Goal: Transaction & Acquisition: Purchase product/service

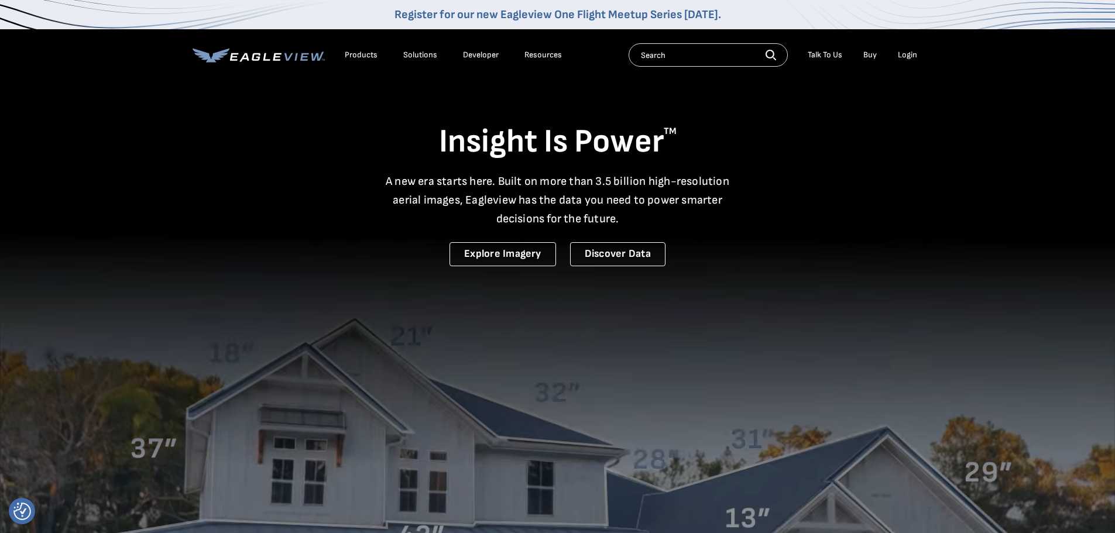
click at [368, 54] on div "Products" at bounding box center [361, 55] width 33 height 11
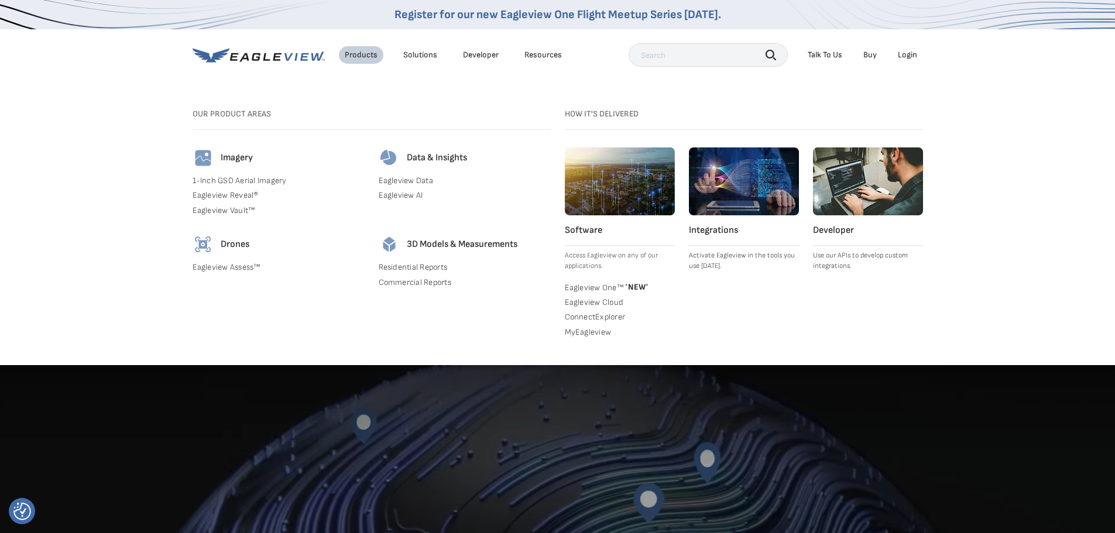
click at [418, 286] on link "Commercial Reports" at bounding box center [465, 282] width 172 height 11
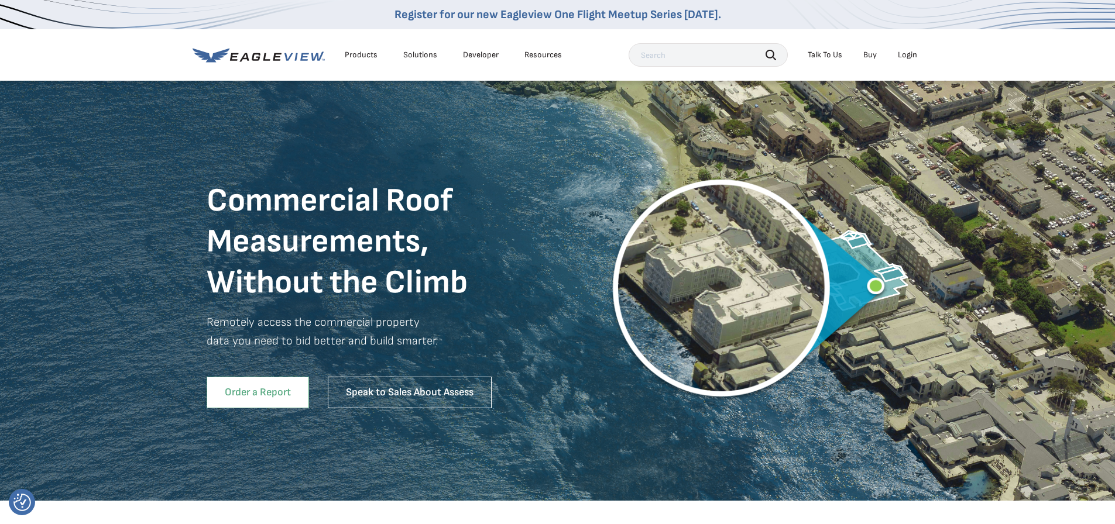
click at [276, 406] on link "Order a Report" at bounding box center [258, 393] width 102 height 32
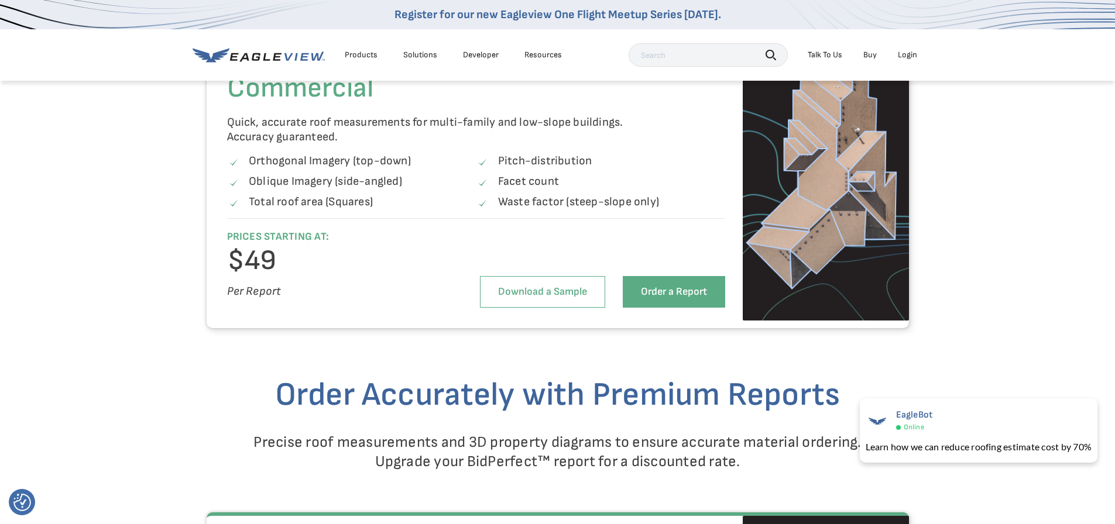
scroll to position [1287, 0]
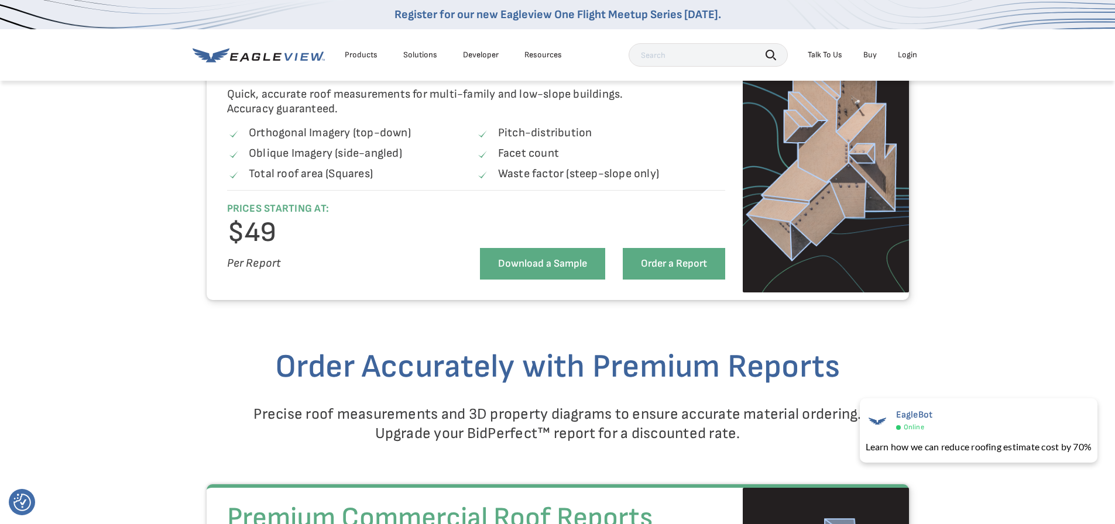
click at [561, 274] on link "Download a Sample" at bounding box center [542, 264] width 125 height 32
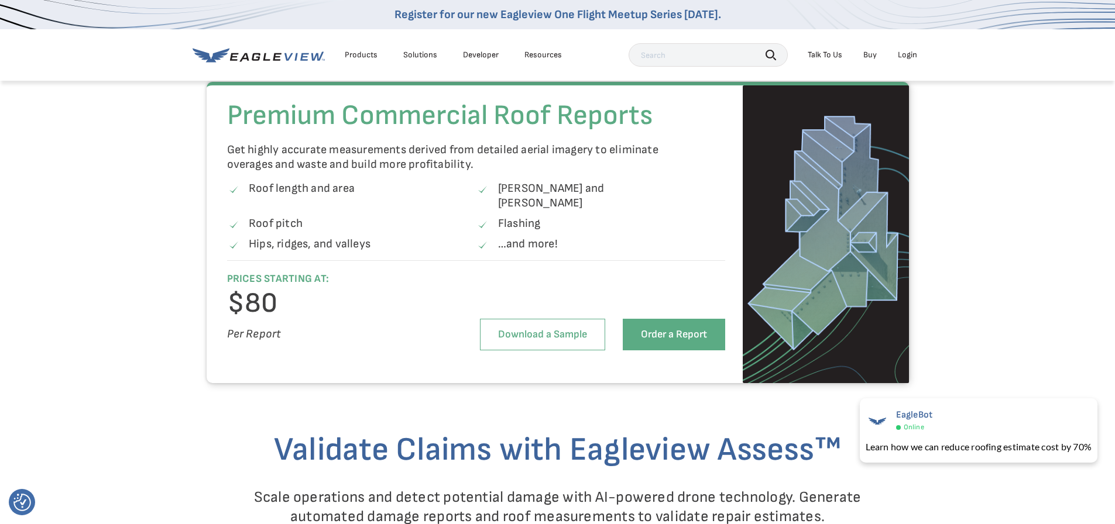
scroll to position [1697, 0]
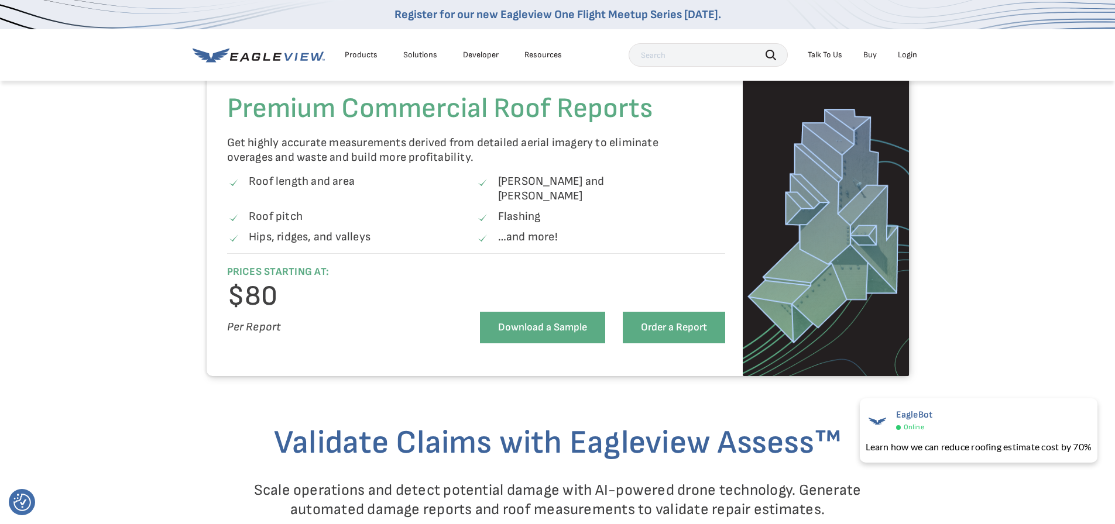
click at [558, 316] on link "Download a Sample" at bounding box center [542, 328] width 125 height 32
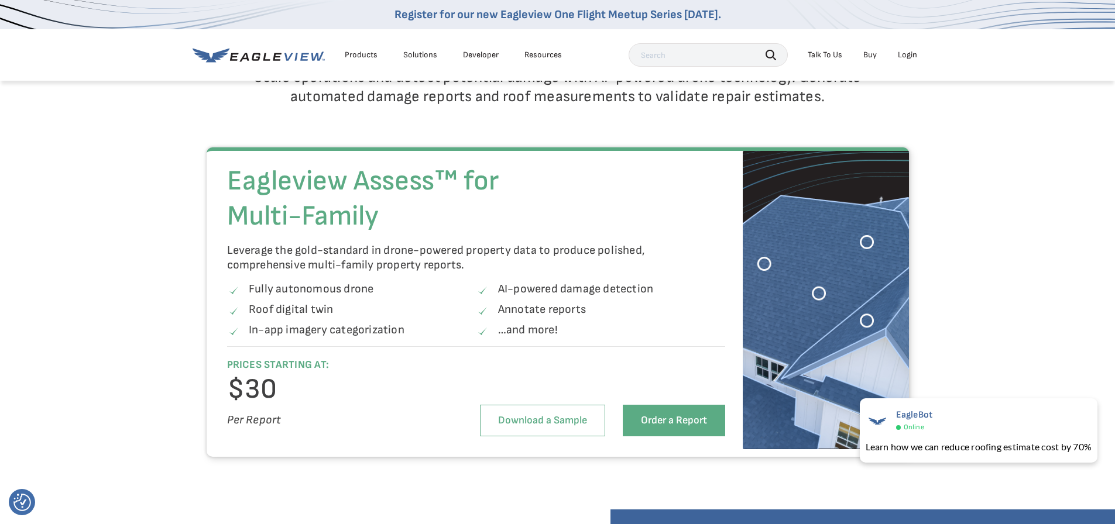
scroll to position [2165, 0]
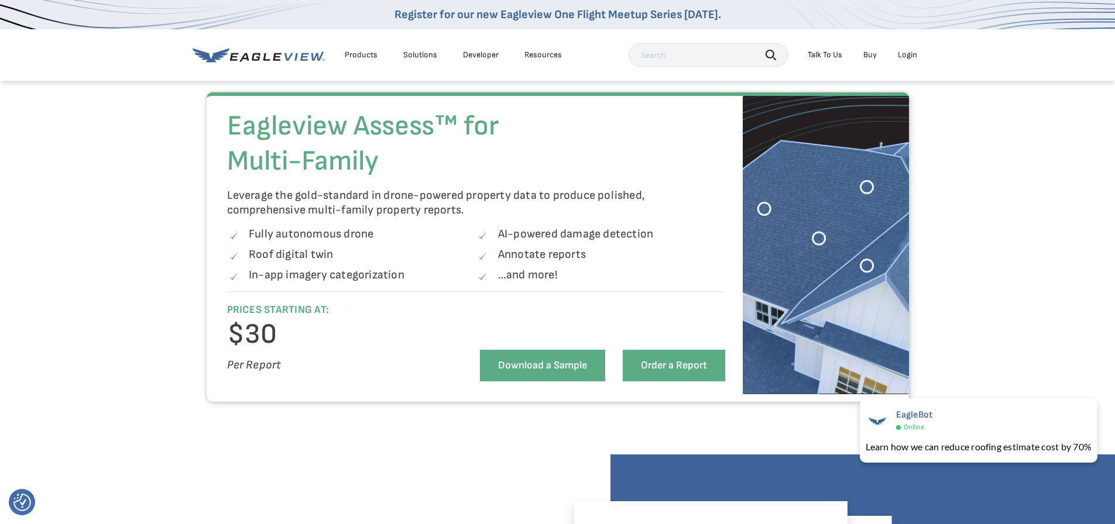
click at [562, 366] on link "Download a Sample" at bounding box center [542, 366] width 125 height 32
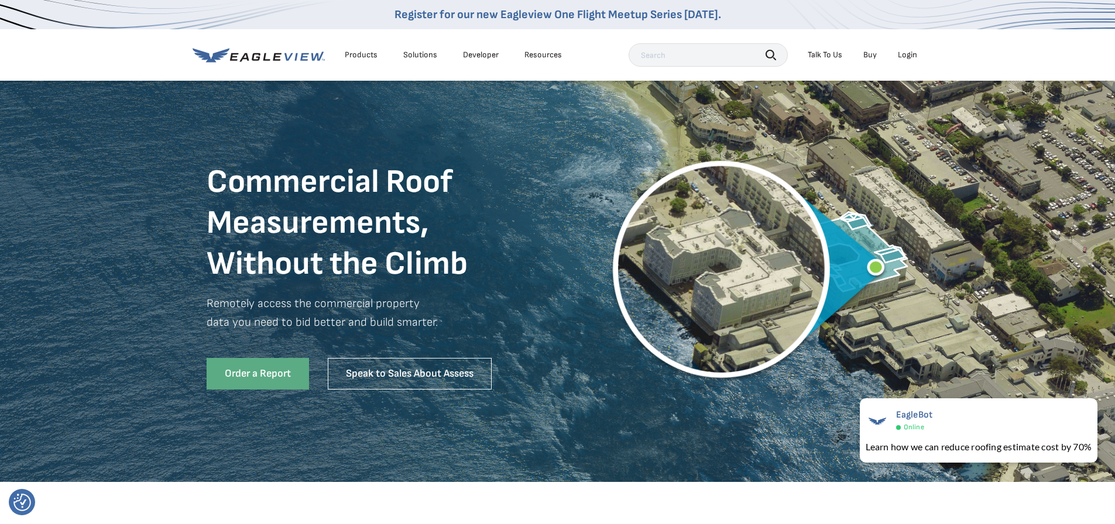
scroll to position [0, 0]
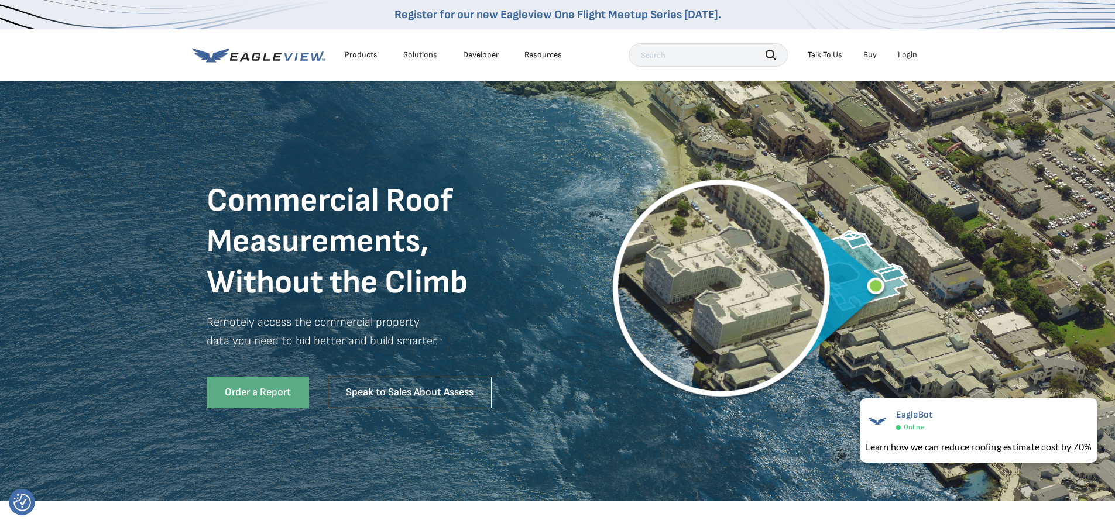
click at [361, 54] on div "Products" at bounding box center [361, 55] width 33 height 11
click at [678, 414] on img at bounding box center [748, 291] width 281 height 332
click at [869, 54] on link "Buy" at bounding box center [869, 55] width 13 height 11
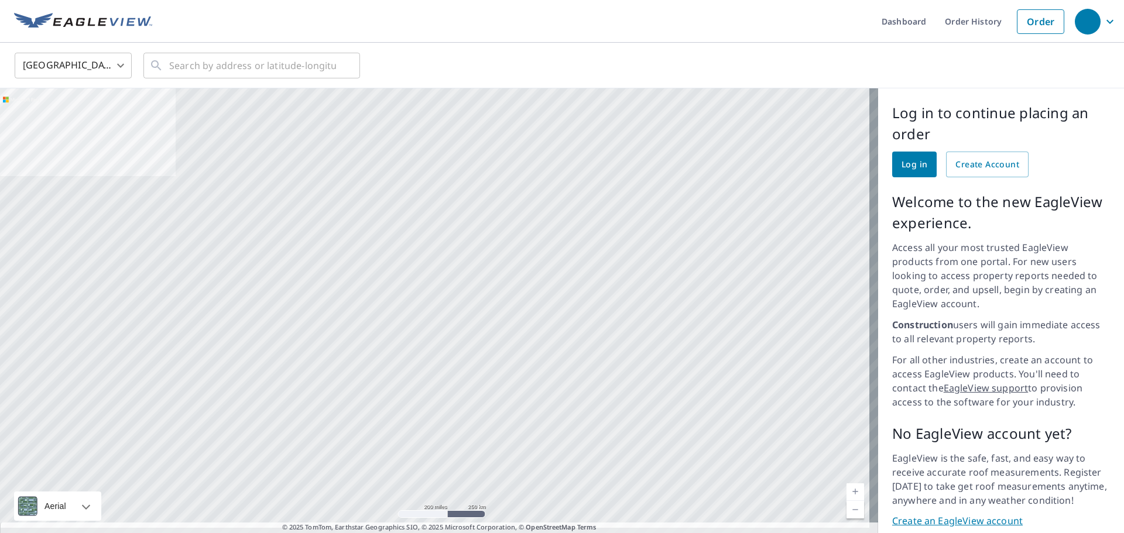
click at [91, 18] on img at bounding box center [83, 22] width 138 height 18
click at [261, 59] on input "text" at bounding box center [252, 65] width 167 height 33
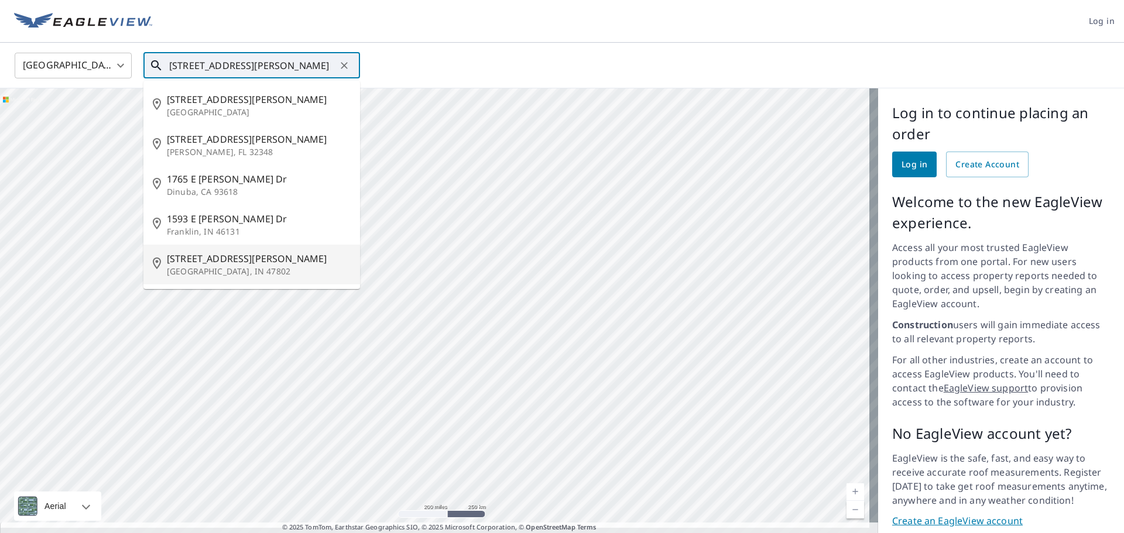
click at [210, 261] on span "1670 E Davis Dr" at bounding box center [259, 259] width 184 height 14
type input "1670 E Davis Dr Terre Haute, IN 47802"
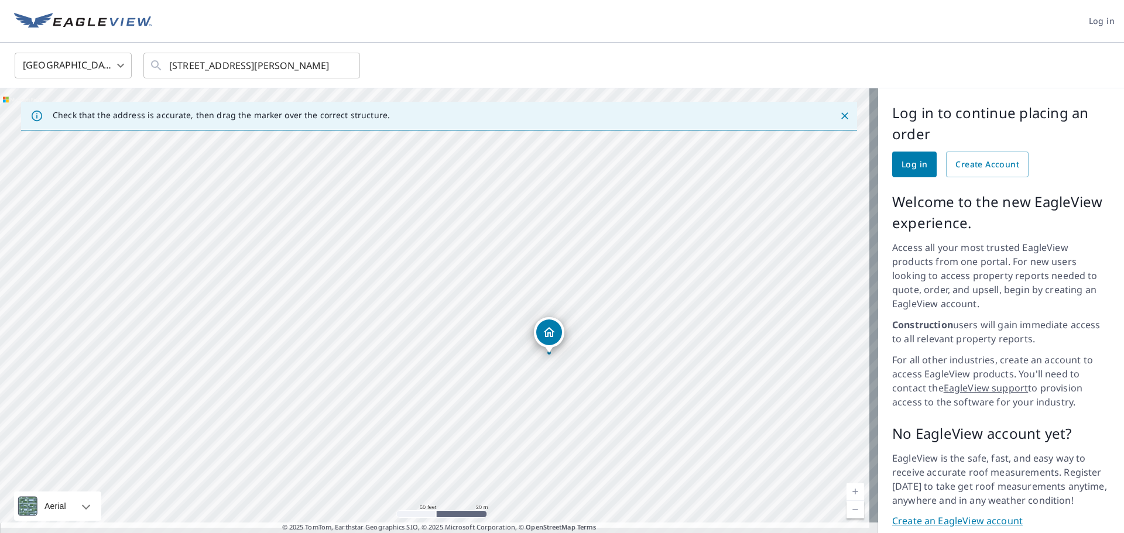
drag, startPoint x: 450, startPoint y: 262, endPoint x: 471, endPoint y: 318, distance: 59.8
click at [471, 318] on div "1670 E Davis Dr Terre Haute, IN 47802" at bounding box center [439, 315] width 878 height 454
drag, startPoint x: 547, startPoint y: 340, endPoint x: 534, endPoint y: 334, distance: 13.9
click at [534, 334] on div "1670 E Davis Dr Terre Haute, IN 47802" at bounding box center [439, 315] width 878 height 454
drag, startPoint x: 452, startPoint y: 331, endPoint x: 514, endPoint y: 356, distance: 67.3
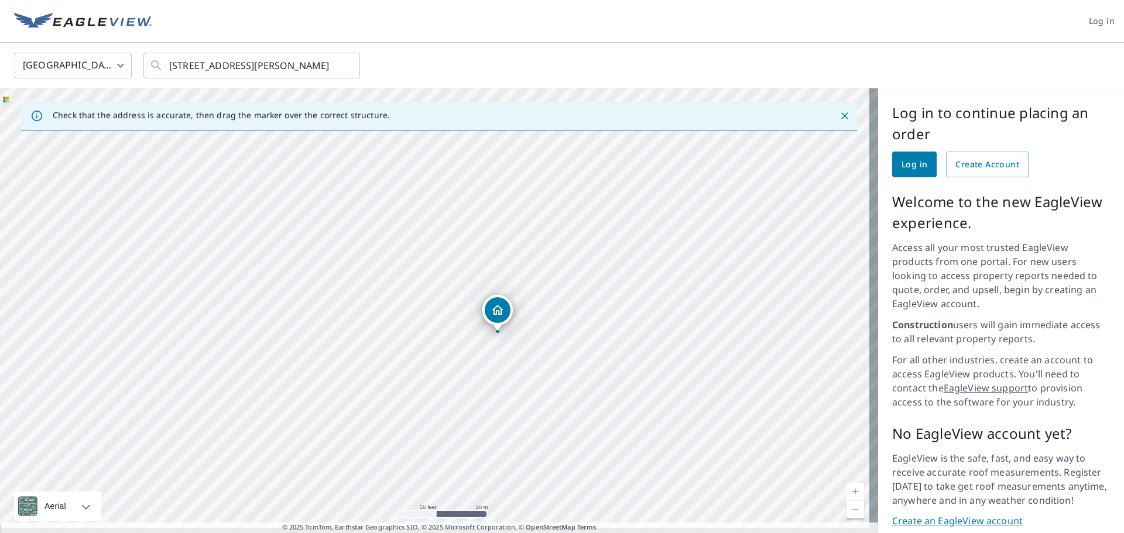
click at [514, 356] on div "1670 E Davis Dr Terre Haute, IN 47802" at bounding box center [439, 315] width 878 height 454
click at [513, 351] on div "1670 E Davis Dr Terre Haute, IN 47802" at bounding box center [439, 315] width 878 height 454
click at [451, 325] on div "1670 E Davis Dr Terre Haute, IN 47802" at bounding box center [439, 315] width 878 height 454
click at [452, 325] on div "1670 E Davis Dr Terre Haute, IN 47802" at bounding box center [439, 315] width 878 height 454
drag, startPoint x: 382, startPoint y: 324, endPoint x: 637, endPoint y: 263, distance: 262.3
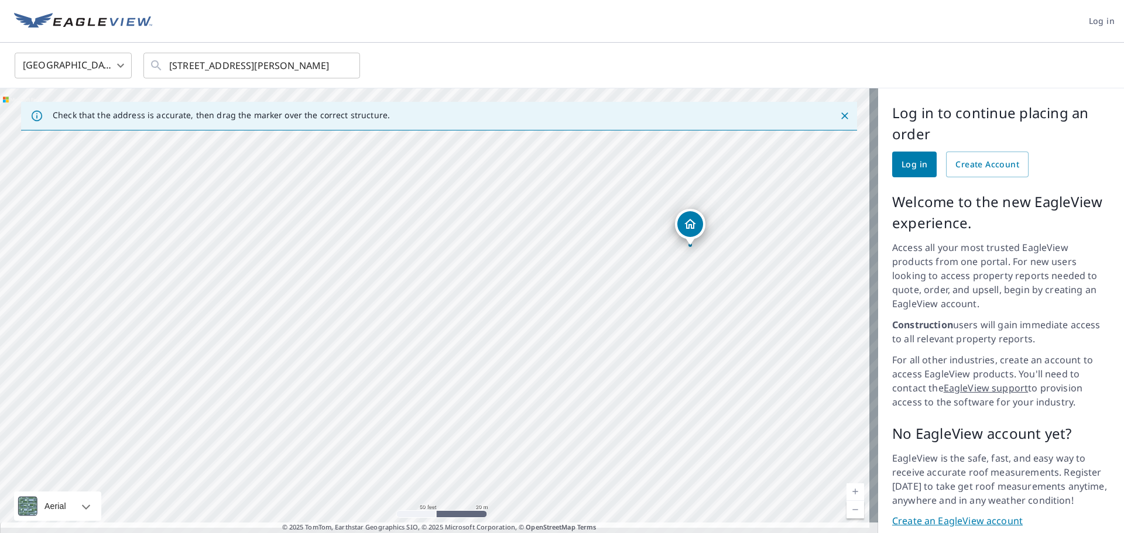
click at [637, 263] on div "1670 E Davis Dr Terre Haute, IN 47802" at bounding box center [439, 315] width 878 height 454
drag, startPoint x: 595, startPoint y: 290, endPoint x: 315, endPoint y: 369, distance: 290.8
click at [315, 369] on div "1670 E Davis Dr Terre Haute, IN 47802" at bounding box center [439, 315] width 878 height 454
drag, startPoint x: 548, startPoint y: 205, endPoint x: 736, endPoint y: 531, distance: 376.2
click at [736, 531] on div "Log in United States US ​ 1670 E Davis Dr Terre Haute, IN 47802 ​ Check that th…" at bounding box center [562, 266] width 1124 height 533
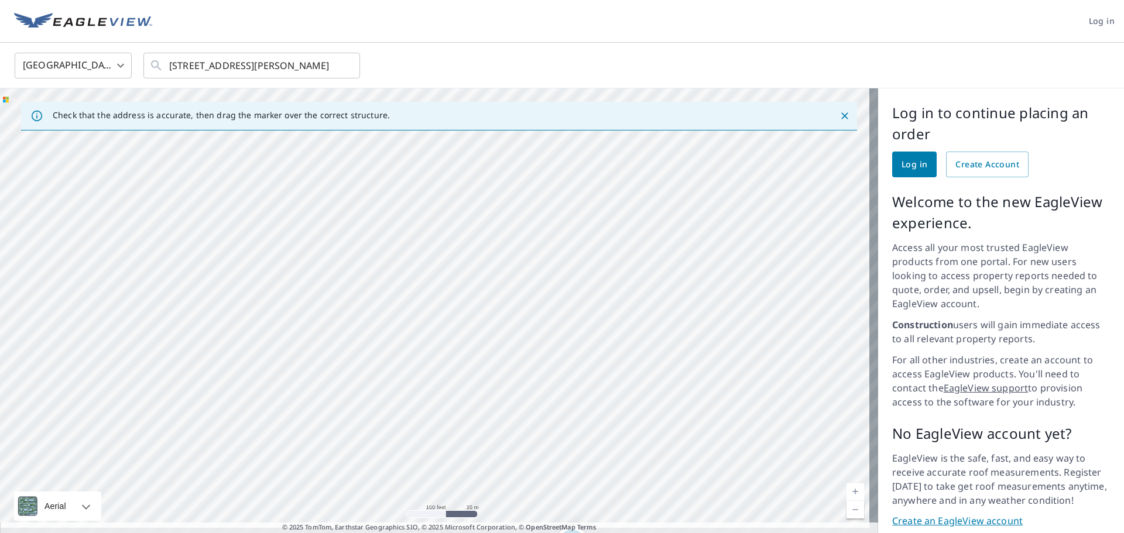
drag, startPoint x: 609, startPoint y: 227, endPoint x: 651, endPoint y: 509, distance: 284.5
click at [651, 509] on div "Check that the address is accurate, then drag the marker over the correct struc…" at bounding box center [439, 315] width 878 height 454
click at [630, 266] on div "1670 E Davis Dr Terre Haute, IN 47802" at bounding box center [439, 315] width 878 height 454
drag, startPoint x: 568, startPoint y: 334, endPoint x: 499, endPoint y: 315, distance: 71.4
click at [499, 315] on div "1670 E Davis Dr Terre Haute, IN 47802" at bounding box center [439, 315] width 878 height 454
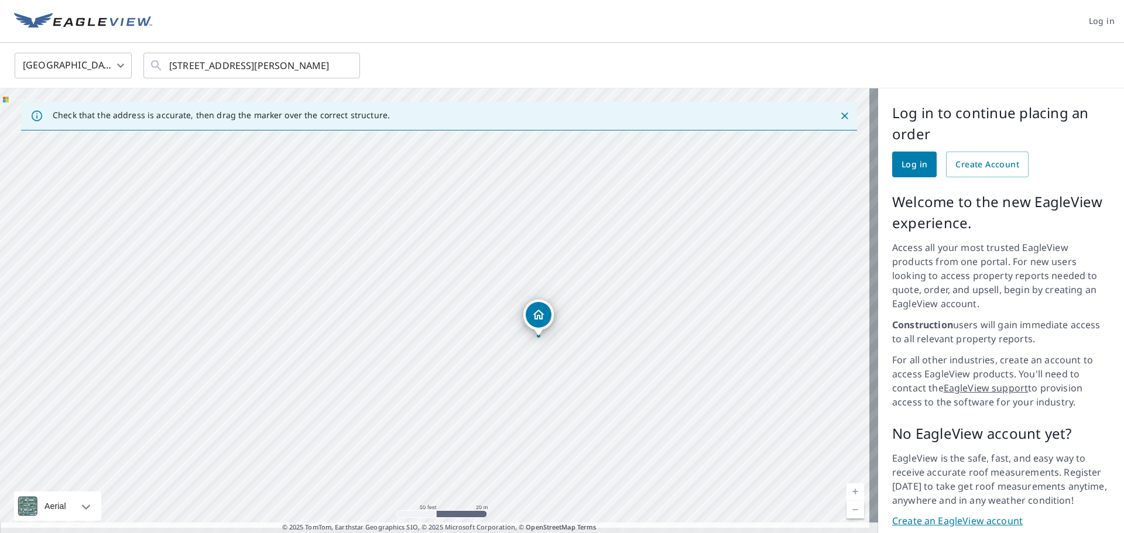
drag, startPoint x: 501, startPoint y: 314, endPoint x: 583, endPoint y: 356, distance: 92.1
click at [583, 356] on div "1670 E Davis Dr Terre Haute, IN 47802" at bounding box center [439, 315] width 878 height 454
